Goal: Task Accomplishment & Management: Manage account settings

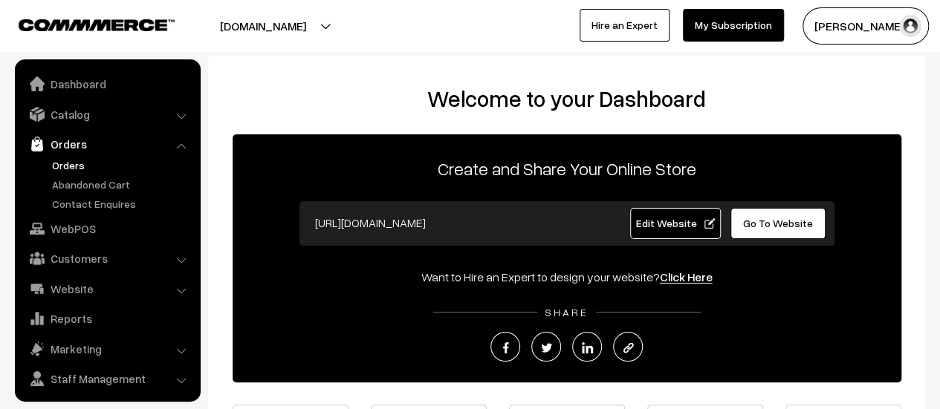
click at [70, 163] on link "Orders" at bounding box center [121, 165] width 147 height 16
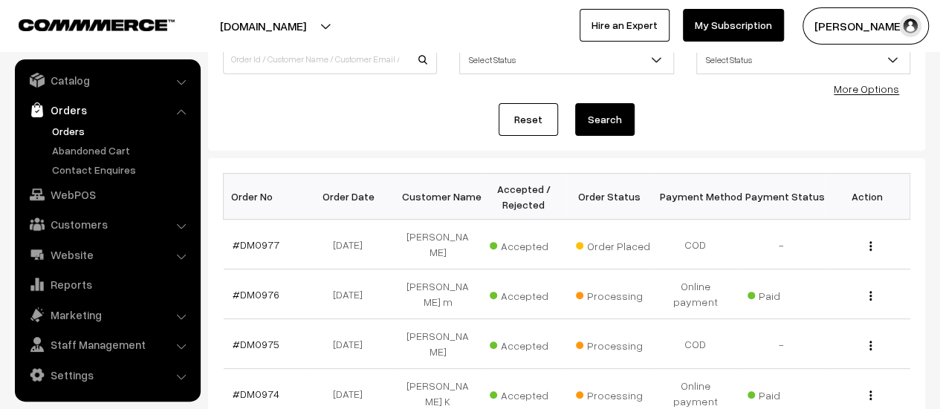
scroll to position [141, 0]
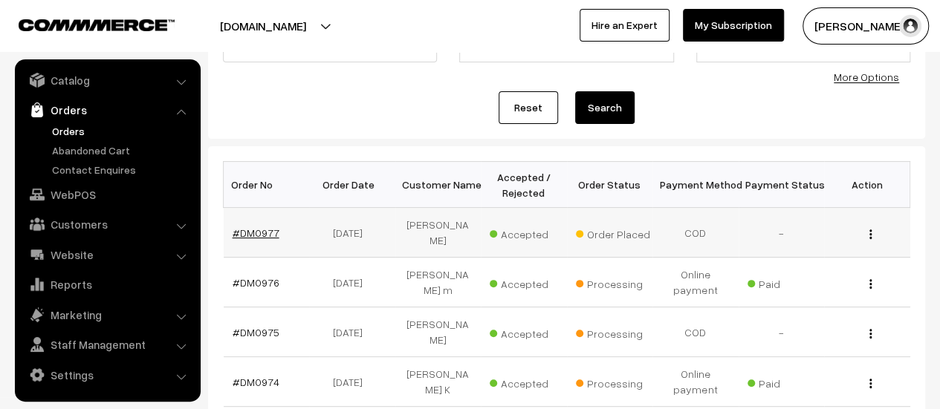
click at [267, 227] on link "#DM0977" at bounding box center [256, 233] width 47 height 13
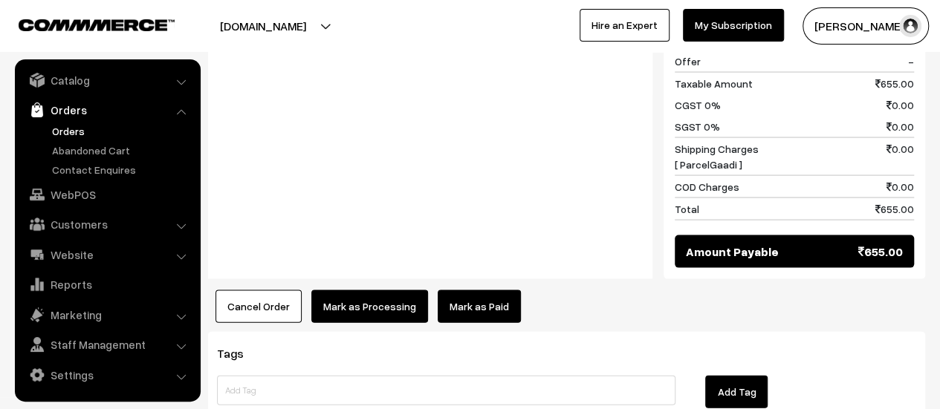
scroll to position [1469, 0]
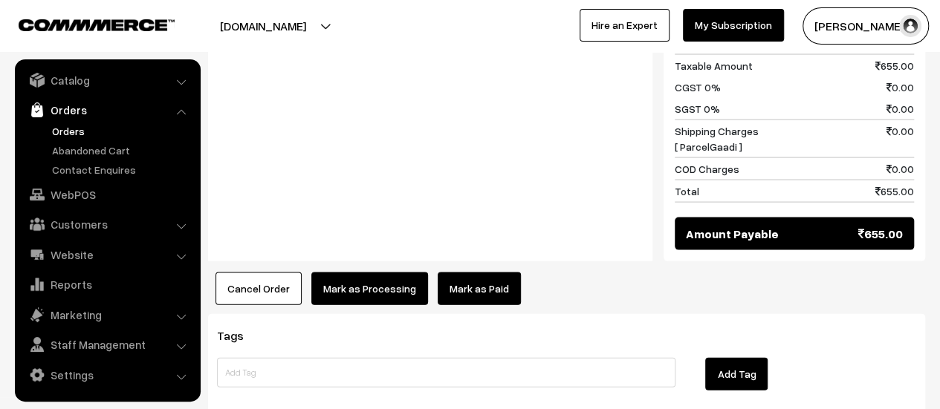
click at [346, 273] on button "Mark as Processing" at bounding box center [369, 289] width 117 height 33
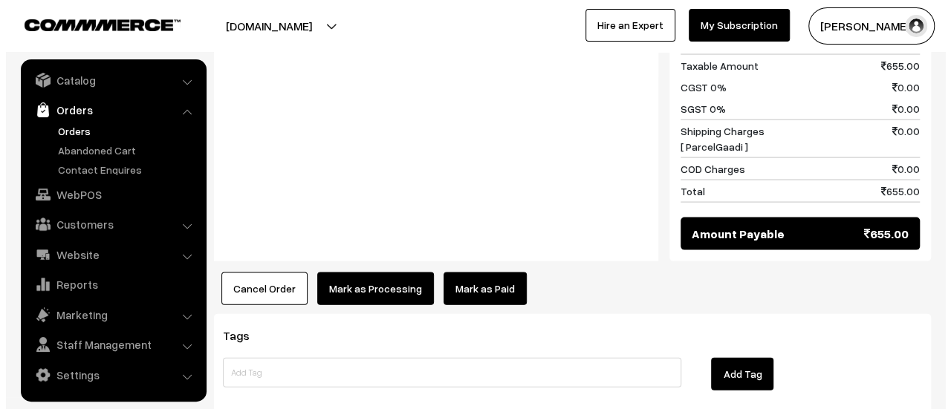
scroll to position [1470, 0]
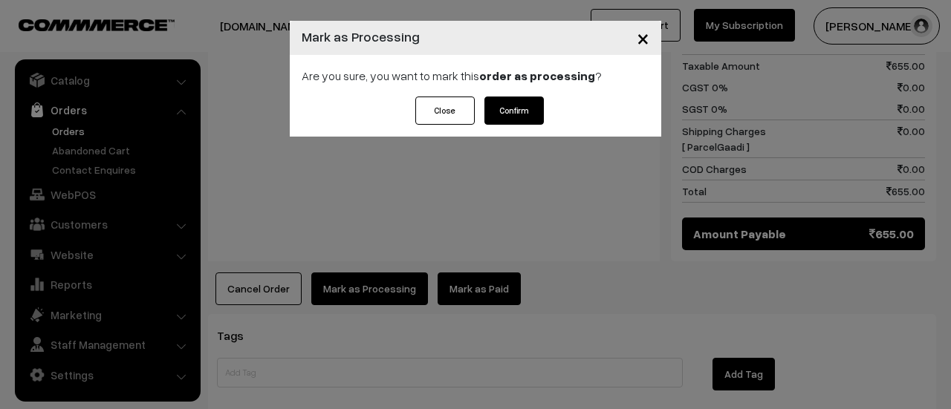
click at [507, 104] on button "Confirm" at bounding box center [513, 111] width 59 height 28
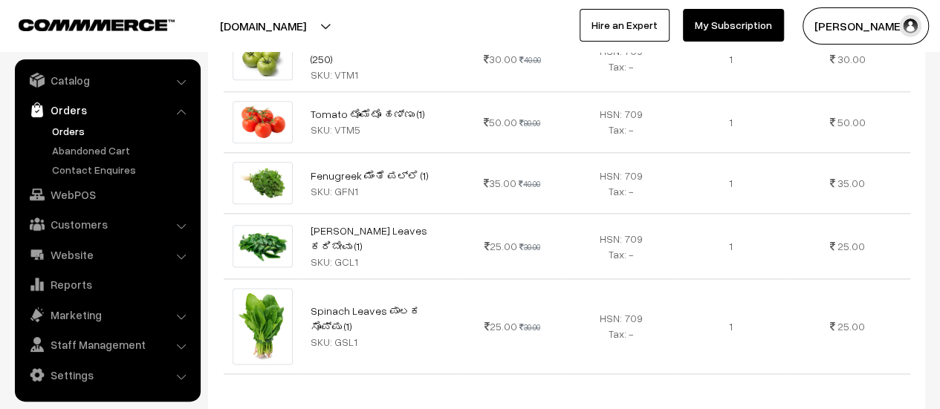
scroll to position [823, 0]
